Goal: Check status: Check status

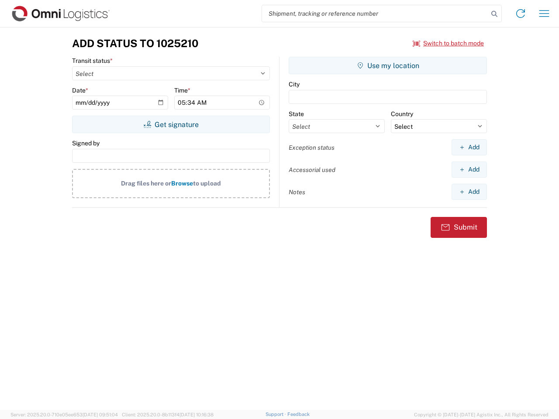
click at [375, 14] on input "search" at bounding box center [375, 13] width 226 height 17
click at [494, 14] on icon at bounding box center [494, 14] width 12 height 12
click at [521, 14] on icon at bounding box center [521, 14] width 14 height 14
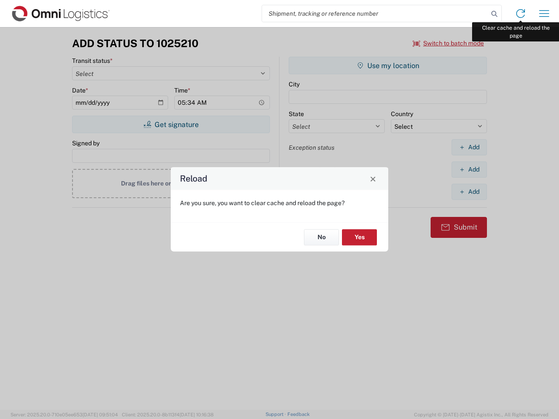
click at [544, 14] on div "Reload Are you sure, you want to clear cache and reload the page? No Yes" at bounding box center [279, 209] width 559 height 419
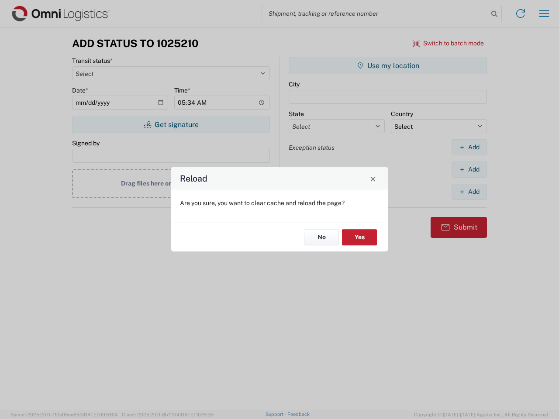
click at [448, 43] on div "Reload Are you sure, you want to clear cache and reload the page? No Yes" at bounding box center [279, 209] width 559 height 419
click at [171, 124] on div "Reload Are you sure, you want to clear cache and reload the page? No Yes" at bounding box center [279, 209] width 559 height 419
click at [388, 66] on div "Reload Are you sure, you want to clear cache and reload the page? No Yes" at bounding box center [279, 209] width 559 height 419
click at [469, 147] on div "Reload Are you sure, you want to clear cache and reload the page? No Yes" at bounding box center [279, 209] width 559 height 419
click at [469, 169] on div "Reload Are you sure, you want to clear cache and reload the page? No Yes" at bounding box center [279, 209] width 559 height 419
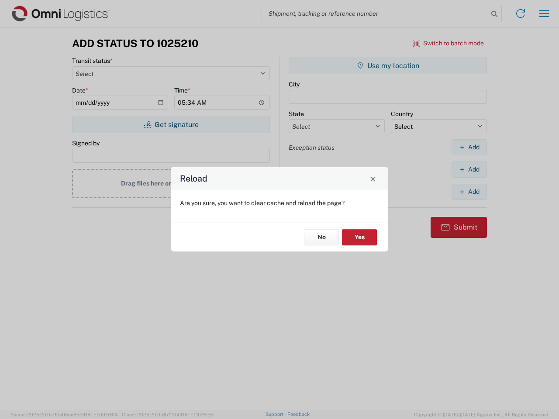
click at [469, 192] on div "Reload Are you sure, you want to clear cache and reload the page? No Yes" at bounding box center [279, 209] width 559 height 419
